Goal: Task Accomplishment & Management: Complete application form

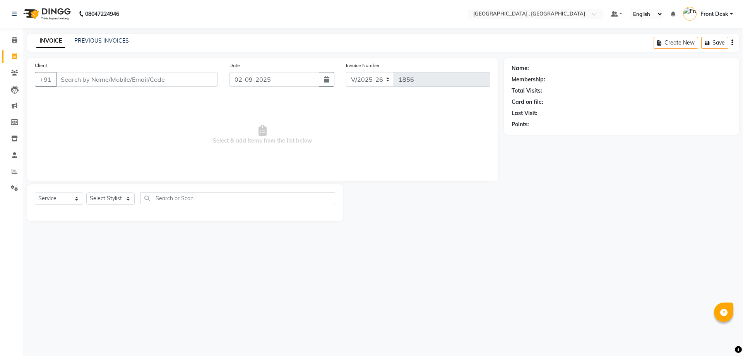
select select "5111"
select select "service"
click at [118, 41] on link "PREVIOUS INVOICES" at bounding box center [101, 40] width 55 height 7
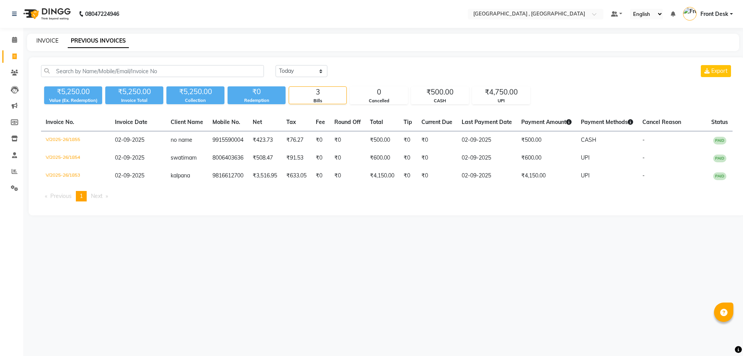
click at [43, 40] on link "INVOICE" at bounding box center [47, 40] width 22 height 7
select select "service"
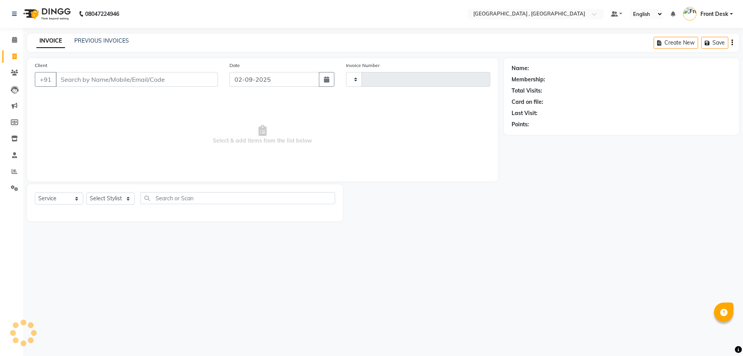
type input "1856"
select select "5111"
click at [70, 77] on input "Client" at bounding box center [137, 79] width 162 height 15
click at [122, 39] on link "PREVIOUS INVOICES" at bounding box center [101, 40] width 55 height 7
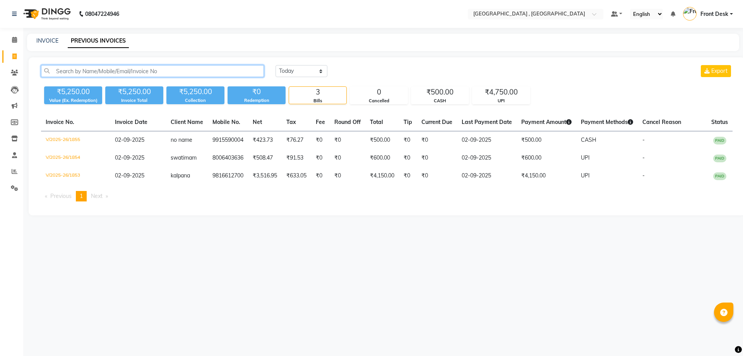
click at [124, 67] on input "text" at bounding box center [152, 71] width 223 height 12
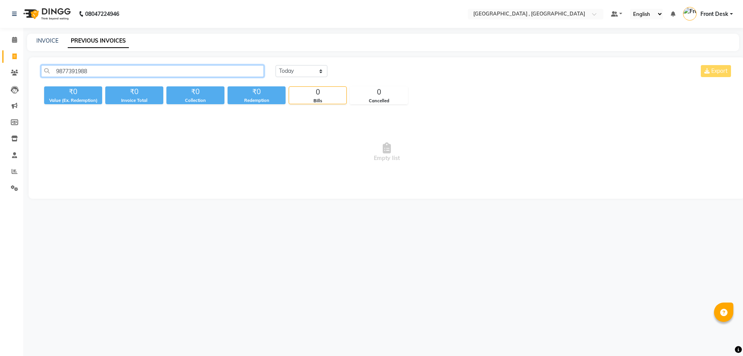
drag, startPoint x: 98, startPoint y: 71, endPoint x: 49, endPoint y: 72, distance: 49.1
click at [49, 72] on input "9877391988" at bounding box center [152, 71] width 223 height 12
type input "9877391988"
click at [47, 42] on link "INVOICE" at bounding box center [47, 40] width 22 height 7
select select "service"
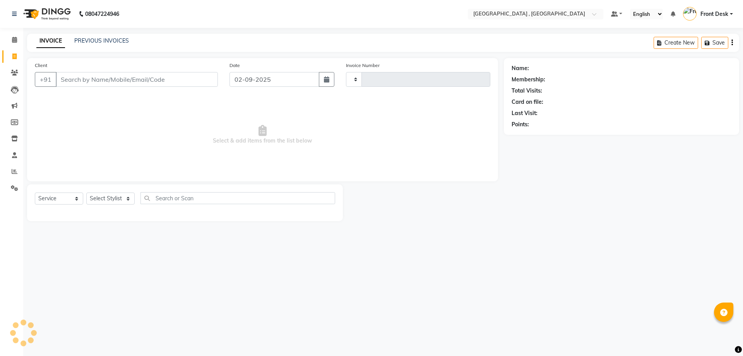
type input "1856"
select select "5111"
type input "9877391988"
click at [196, 75] on button "Add Client" at bounding box center [198, 79] width 40 height 15
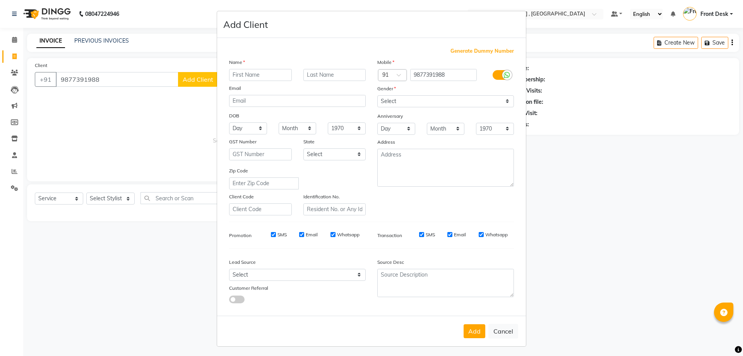
click at [247, 74] on input "text" at bounding box center [260, 75] width 63 height 12
type input "shukriti"
click at [438, 103] on select "Select [DEMOGRAPHIC_DATA] [DEMOGRAPHIC_DATA] Other Prefer Not To Say" at bounding box center [445, 101] width 137 height 12
select select "[DEMOGRAPHIC_DATA]"
click at [377, 95] on select "Select [DEMOGRAPHIC_DATA] [DEMOGRAPHIC_DATA] Other Prefer Not To Say" at bounding box center [445, 101] width 137 height 12
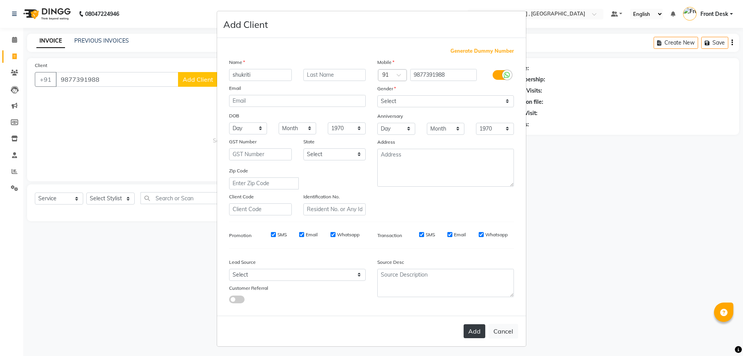
click at [468, 332] on button "Add" at bounding box center [474, 331] width 22 height 14
select select
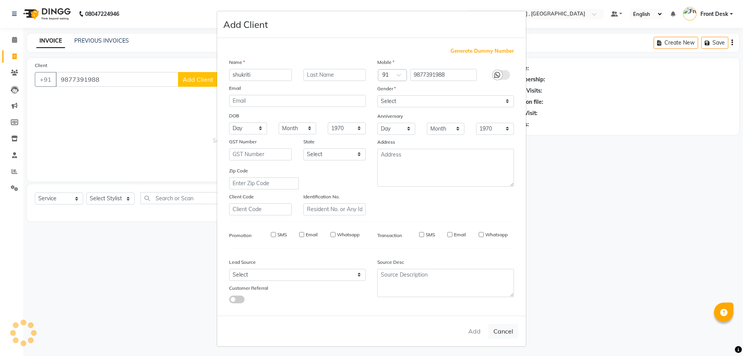
select select
checkbox input "false"
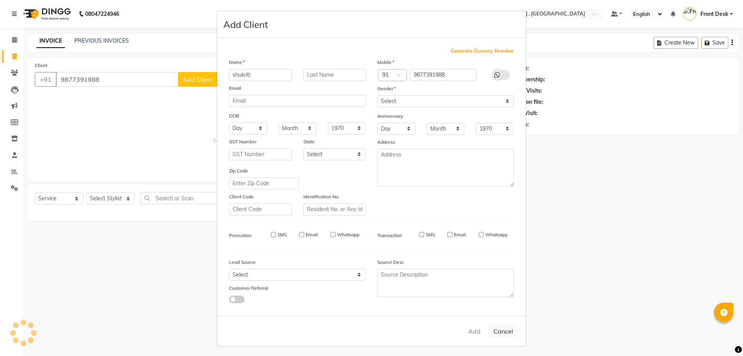
checkbox input "false"
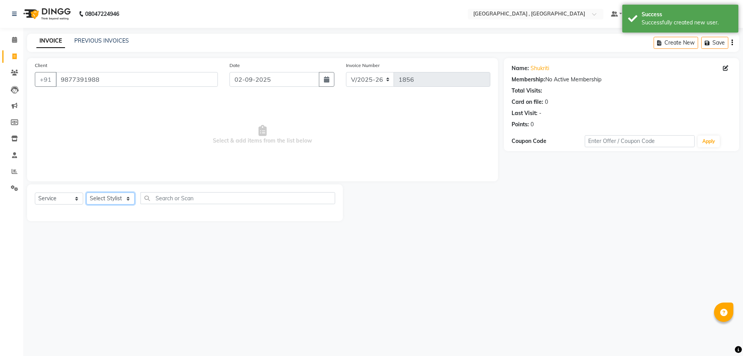
click at [107, 199] on select "Select Stylist anand anil anuj [PERSON_NAME] mam [PERSON_NAME] [PERSON_NAME] Fr…" at bounding box center [110, 198] width 48 height 12
select select "57334"
click at [86, 192] on select "Select Stylist anand anil anuj [PERSON_NAME] mam [PERSON_NAME] [PERSON_NAME] Fr…" at bounding box center [110, 198] width 48 height 12
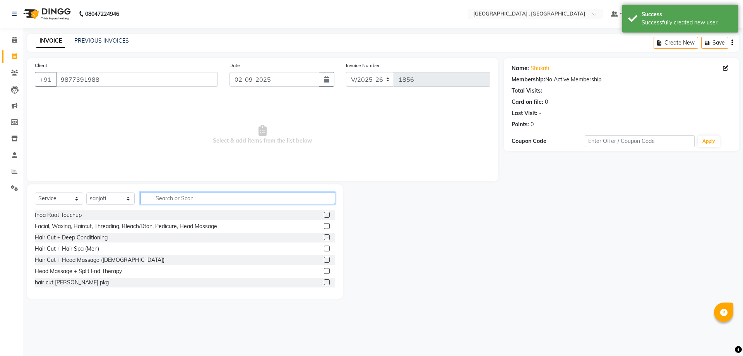
click at [158, 199] on input "text" at bounding box center [237, 198] width 195 height 12
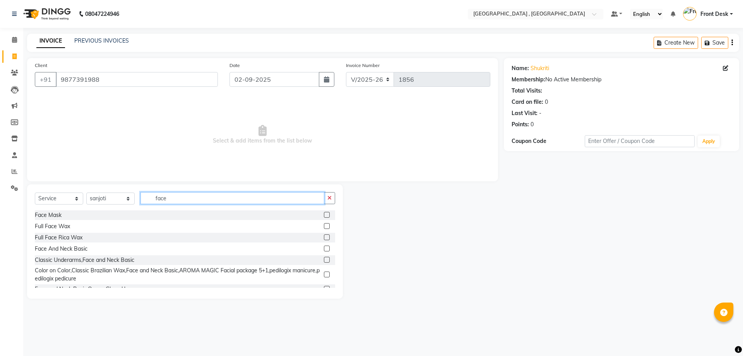
type input "face"
click at [324, 227] on label at bounding box center [327, 226] width 6 height 6
click at [324, 227] on input "checkbox" at bounding box center [326, 226] width 5 height 5
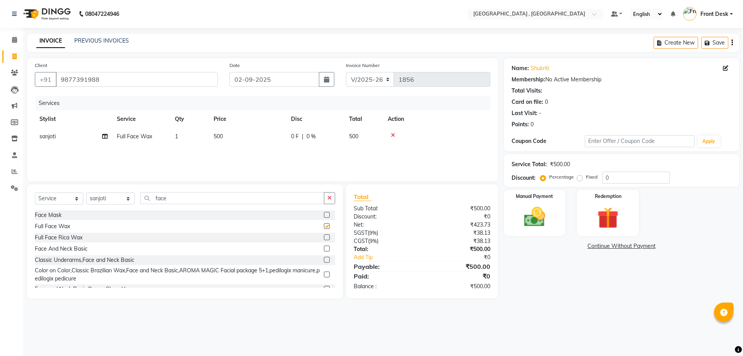
checkbox input "false"
click at [112, 195] on select "Select Stylist anand anil anuj [PERSON_NAME] mam [PERSON_NAME] [PERSON_NAME] Fr…" at bounding box center [110, 198] width 48 height 12
select select "65855"
click at [86, 192] on select "Select Stylist anand anil anuj [PERSON_NAME] mam [PERSON_NAME] [PERSON_NAME] Fr…" at bounding box center [110, 198] width 48 height 12
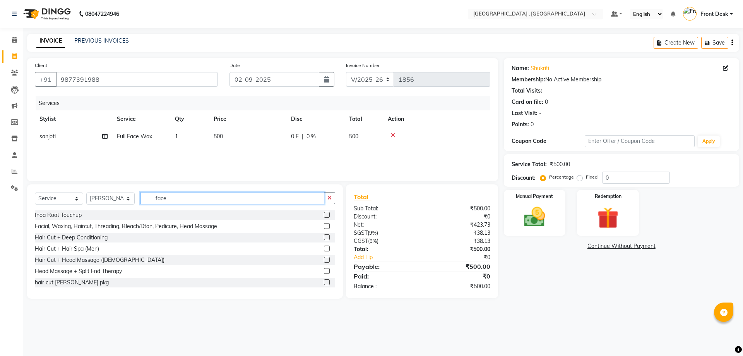
drag, startPoint x: 177, startPoint y: 197, endPoint x: 139, endPoint y: 191, distance: 38.4
click at [139, 191] on div "Select Service Product Membership Package Voucher Prepaid Gift Card Select Styl…" at bounding box center [185, 241] width 316 height 114
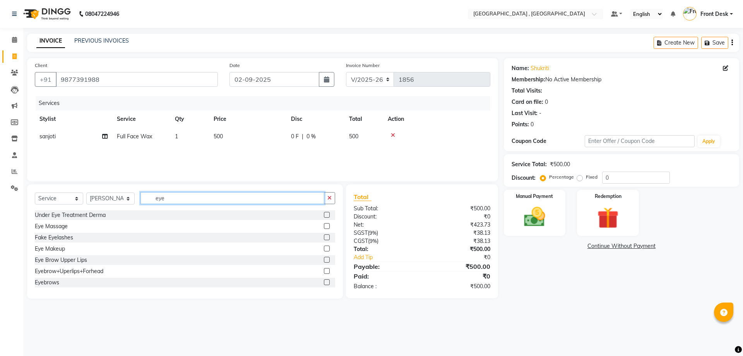
type input "eye"
click at [324, 280] on label at bounding box center [327, 282] width 6 height 6
click at [324, 280] on input "checkbox" at bounding box center [326, 282] width 5 height 5
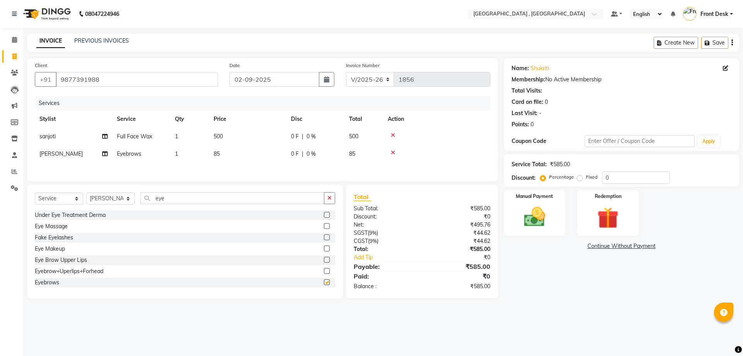
checkbox input "false"
click at [224, 152] on td "85" at bounding box center [247, 153] width 77 height 17
select select "65855"
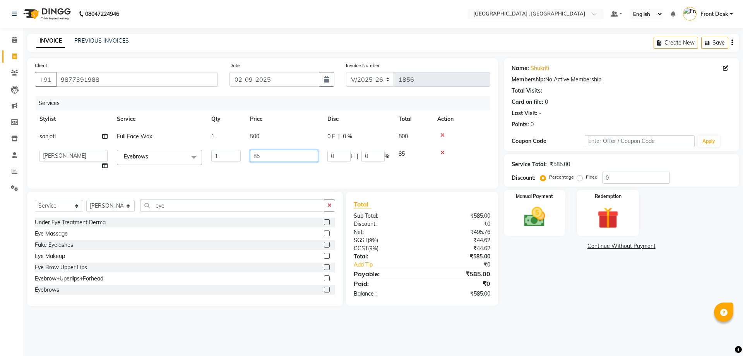
drag, startPoint x: 268, startPoint y: 156, endPoint x: 201, endPoint y: 157, distance: 66.6
click at [203, 157] on tr "anand anil anuj [PERSON_NAME] mam [PERSON_NAME] [PERSON_NAME] Front Desk [PERSO…" at bounding box center [262, 159] width 455 height 29
type input "60"
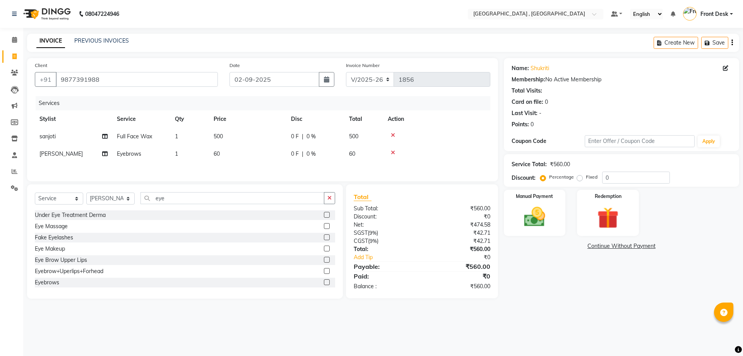
click at [229, 178] on div "Client [PHONE_NUMBER] Date [DATE] Invoice Number V/2025 V/[PHONE_NUMBER] Servic…" at bounding box center [262, 119] width 471 height 123
click at [542, 220] on img at bounding box center [534, 217] width 36 height 26
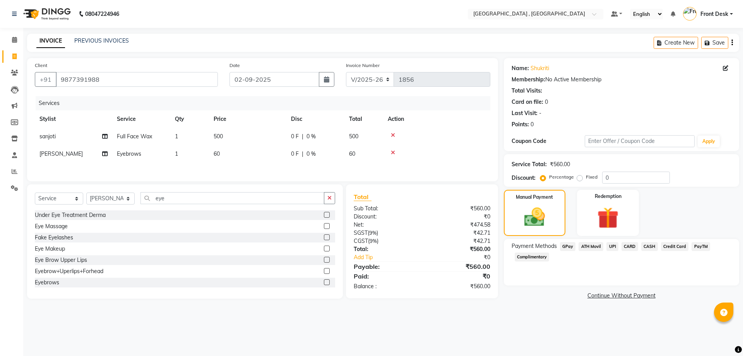
click at [611, 246] on span "UPI" at bounding box center [612, 246] width 12 height 9
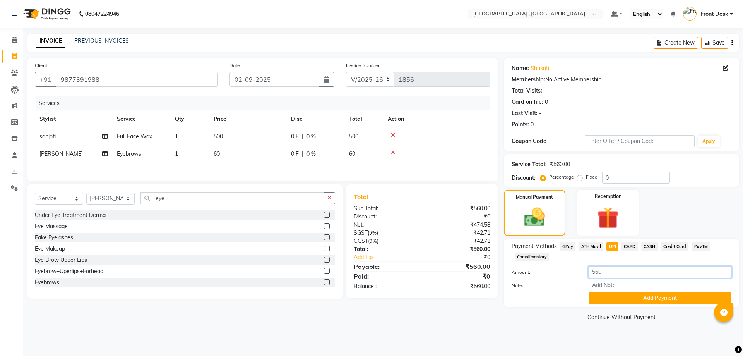
drag, startPoint x: 617, startPoint y: 270, endPoint x: 559, endPoint y: 268, distance: 57.7
click at [559, 268] on div "Amount: 560" at bounding box center [621, 272] width 231 height 13
type input "60"
click at [665, 299] on button "Add Payment" at bounding box center [659, 298] width 143 height 12
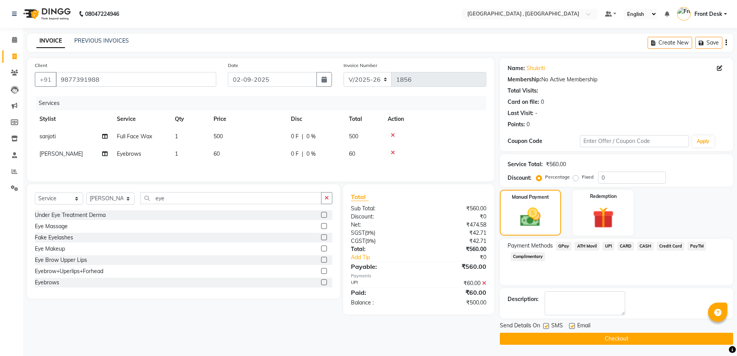
click at [645, 244] on span "CASH" at bounding box center [645, 245] width 17 height 9
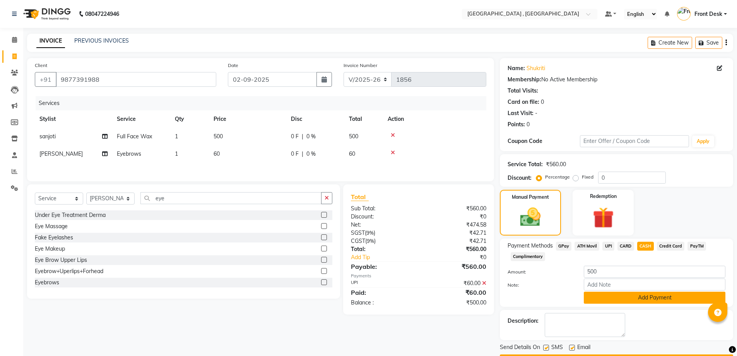
click at [648, 301] on button "Add Payment" at bounding box center [655, 297] width 142 height 12
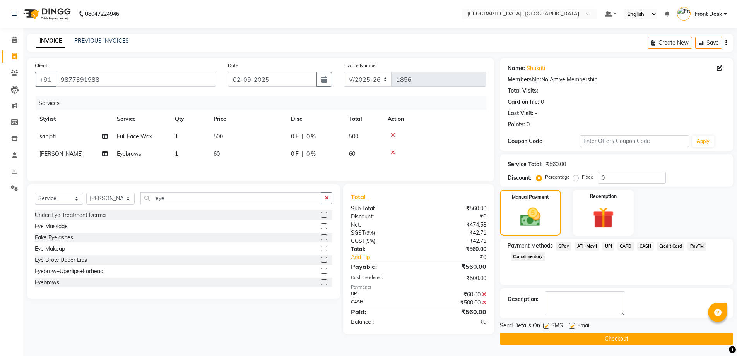
scroll to position [0, 0]
click at [607, 338] on button "Checkout" at bounding box center [616, 338] width 233 height 12
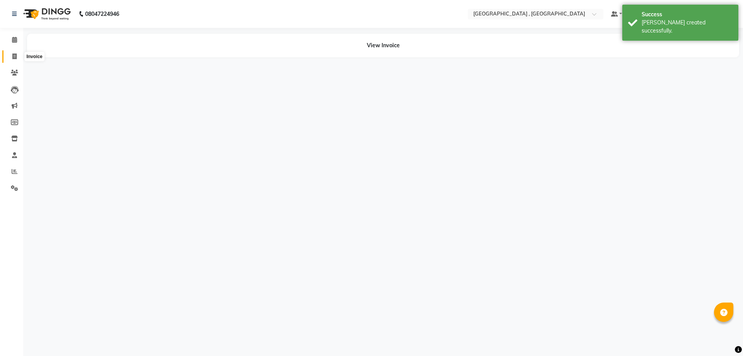
click at [10, 58] on span at bounding box center [15, 56] width 14 height 9
select select "service"
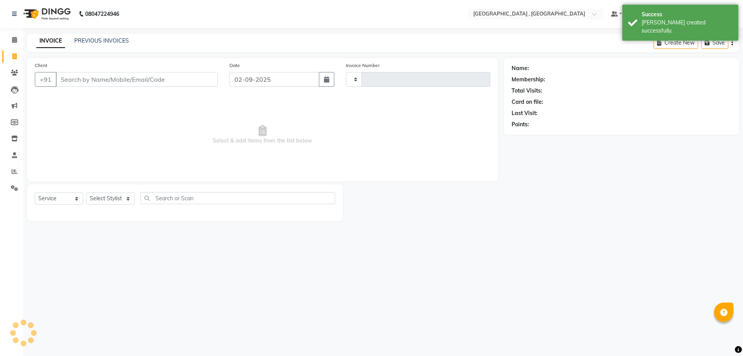
type input "1857"
select select "5111"
click at [81, 38] on link "PREVIOUS INVOICES" at bounding box center [101, 40] width 55 height 7
